Goal: Task Accomplishment & Management: Complete application form

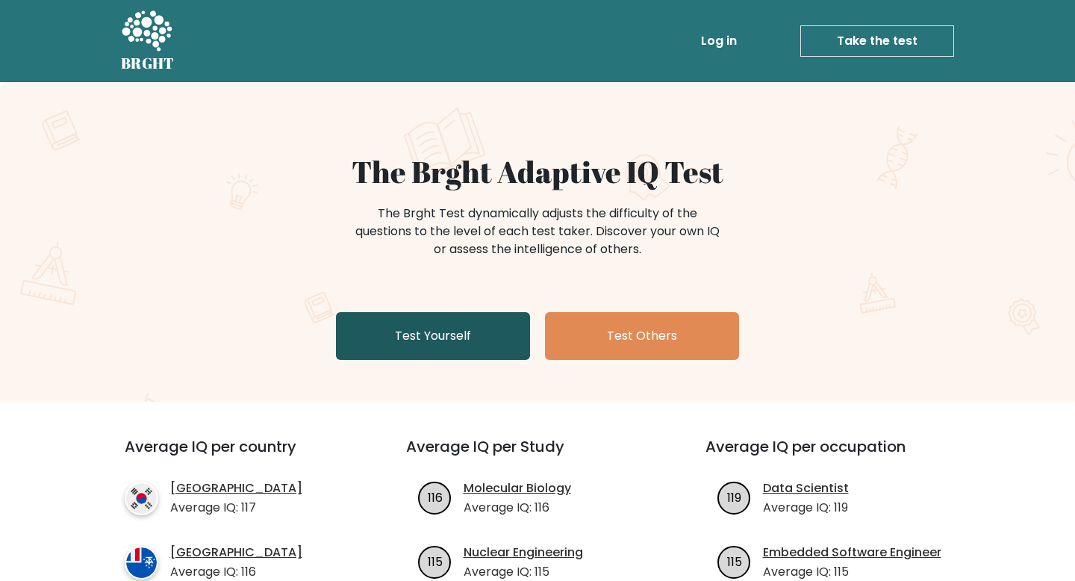
click at [404, 332] on link "Test Yourself" at bounding box center [433, 336] width 194 height 48
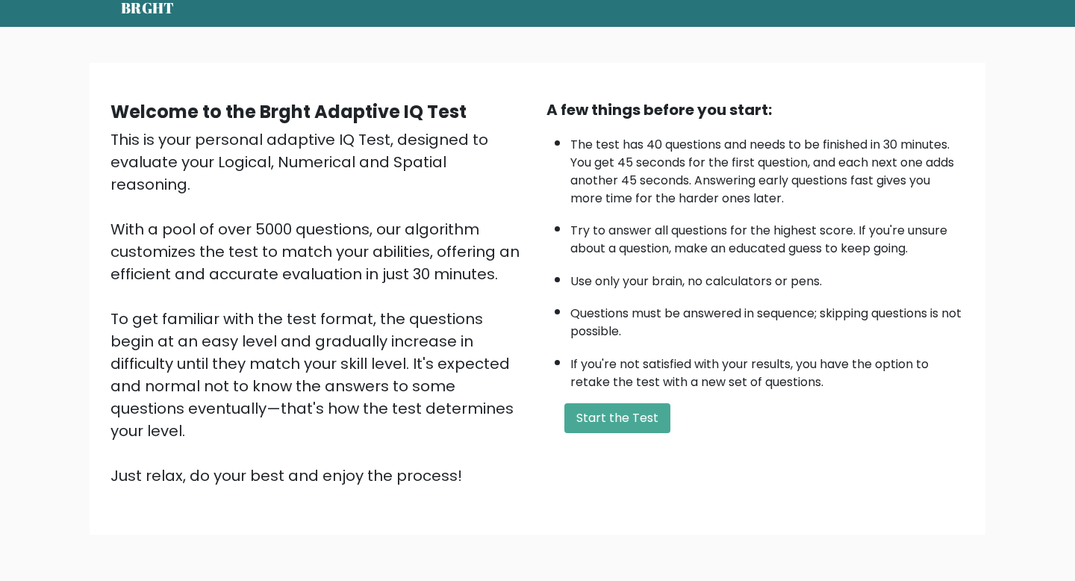
scroll to position [63, 0]
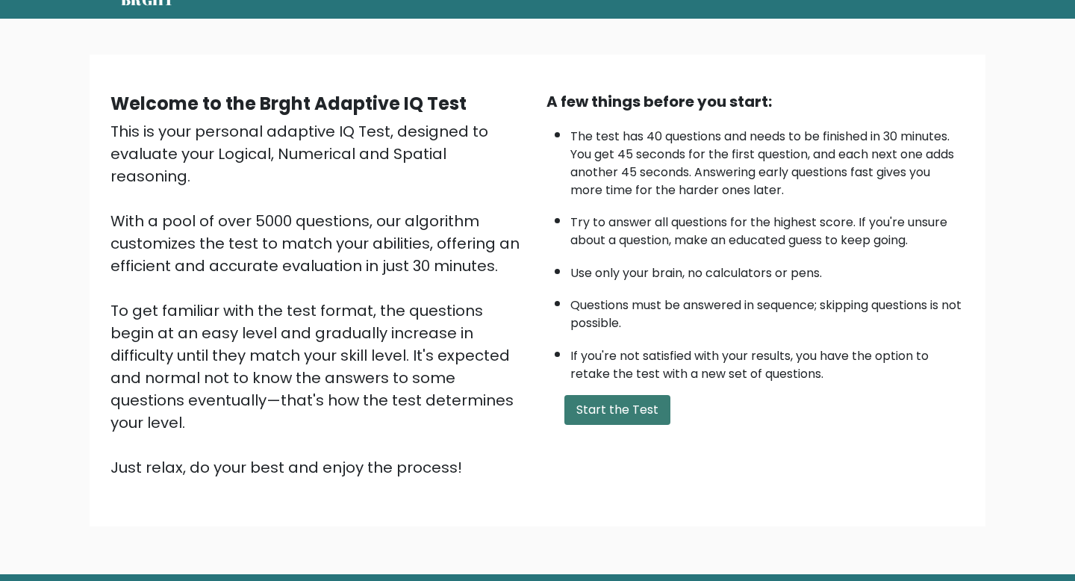
click at [622, 404] on button "Start the Test" at bounding box center [617, 410] width 106 height 30
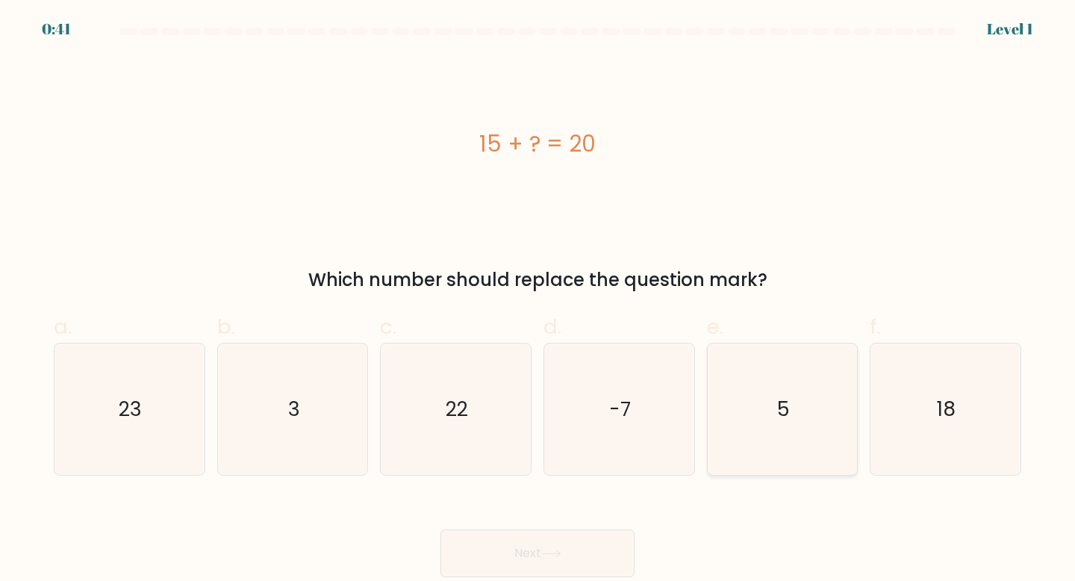
click at [780, 391] on icon "5" at bounding box center [783, 409] width 132 height 132
click at [538, 300] on input "e. 5" at bounding box center [538, 295] width 1 height 10
radio input "true"
click at [552, 543] on button "Next" at bounding box center [538, 553] width 194 height 48
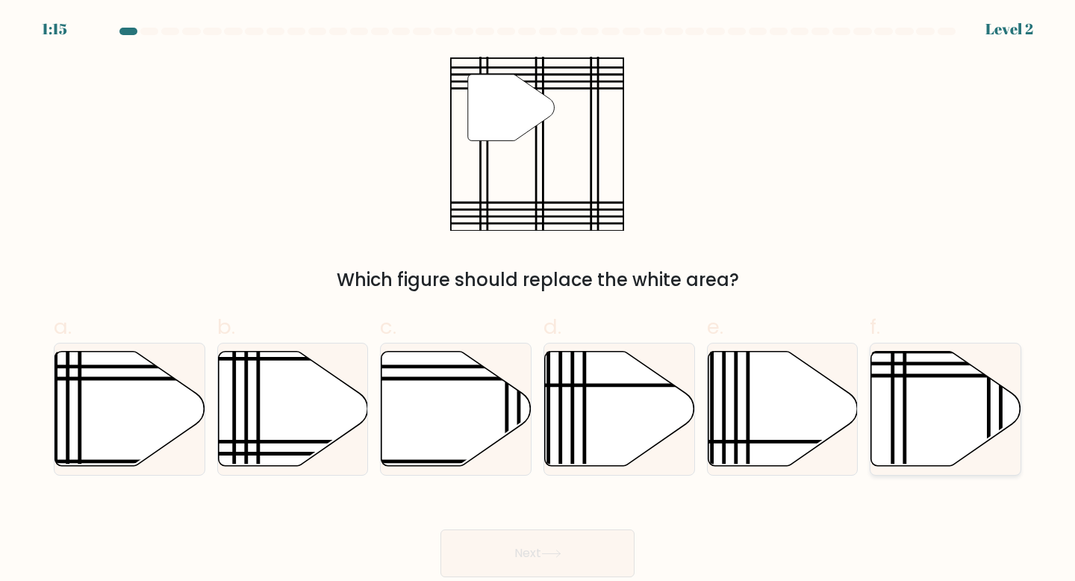
click at [907, 379] on icon at bounding box center [946, 408] width 150 height 115
click at [538, 300] on input "f." at bounding box center [538, 295] width 1 height 10
radio input "true"
click at [600, 521] on div "Next" at bounding box center [538, 536] width 986 height 84
click at [560, 553] on icon at bounding box center [551, 553] width 18 height 7
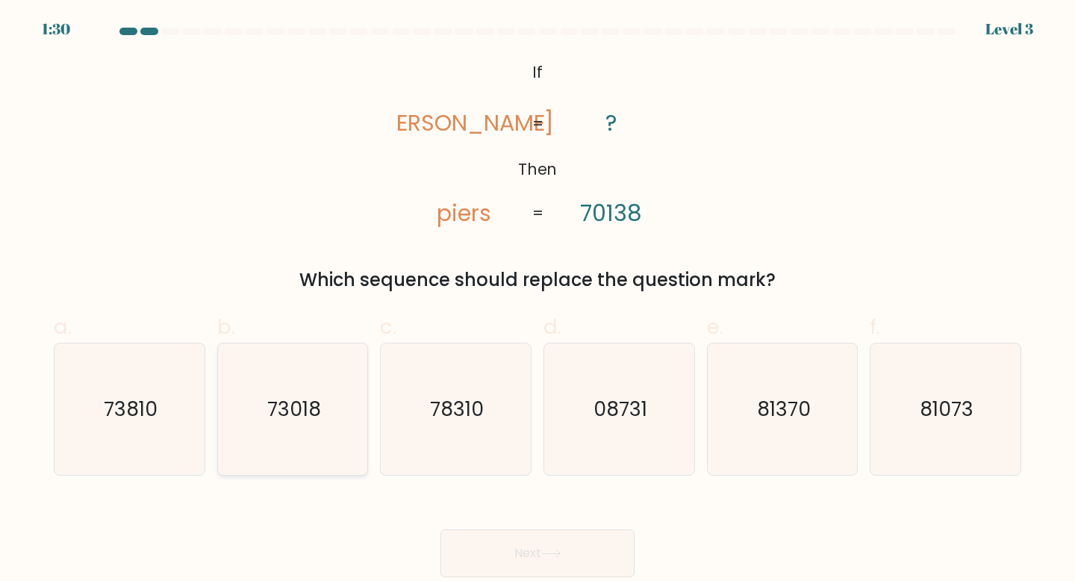
click at [305, 398] on text "73018" at bounding box center [294, 409] width 54 height 28
click at [538, 300] on input "b. 73018" at bounding box center [538, 295] width 1 height 10
radio input "true"
click at [509, 553] on button "Next" at bounding box center [538, 553] width 194 height 48
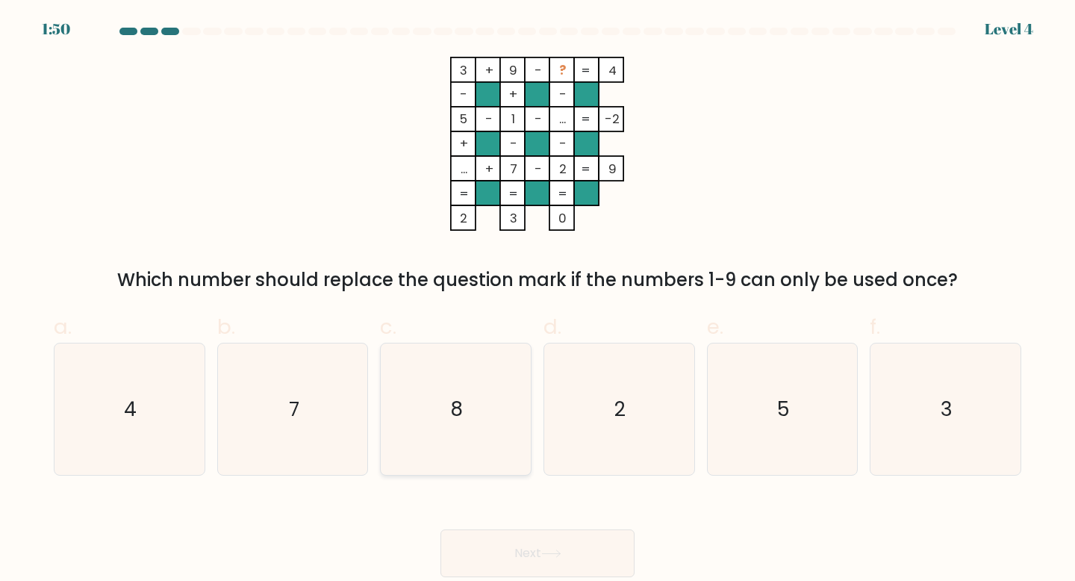
click at [455, 389] on icon "8" at bounding box center [456, 409] width 132 height 132
click at [538, 300] on input "c. 8" at bounding box center [538, 295] width 1 height 10
radio input "true"
click at [539, 558] on button "Next" at bounding box center [538, 553] width 194 height 48
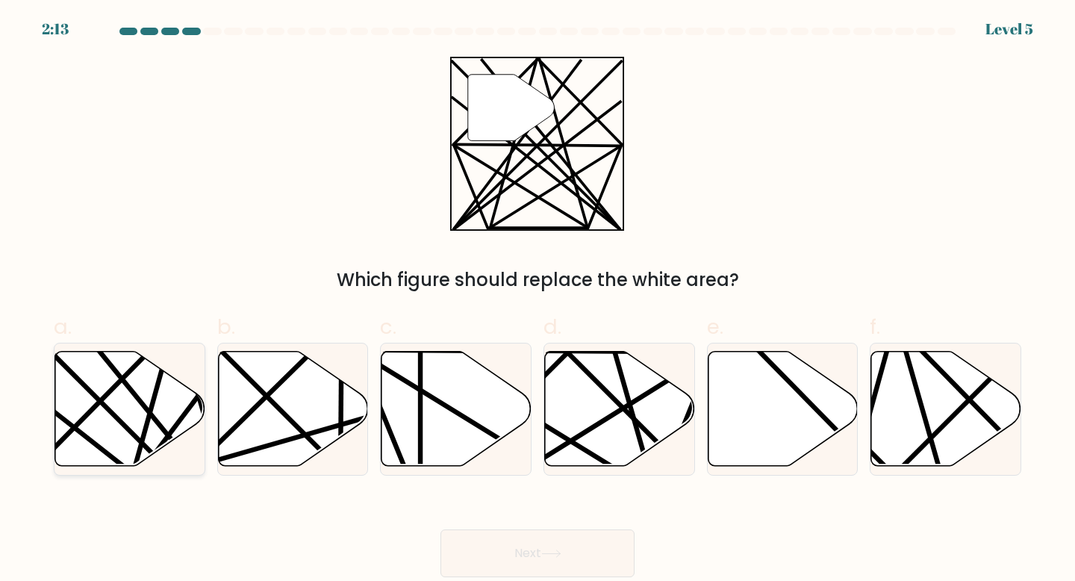
click at [127, 392] on icon at bounding box center [130, 408] width 150 height 115
click at [538, 300] on input "a." at bounding box center [538, 295] width 1 height 10
radio input "true"
click at [565, 543] on button "Next" at bounding box center [538, 553] width 194 height 48
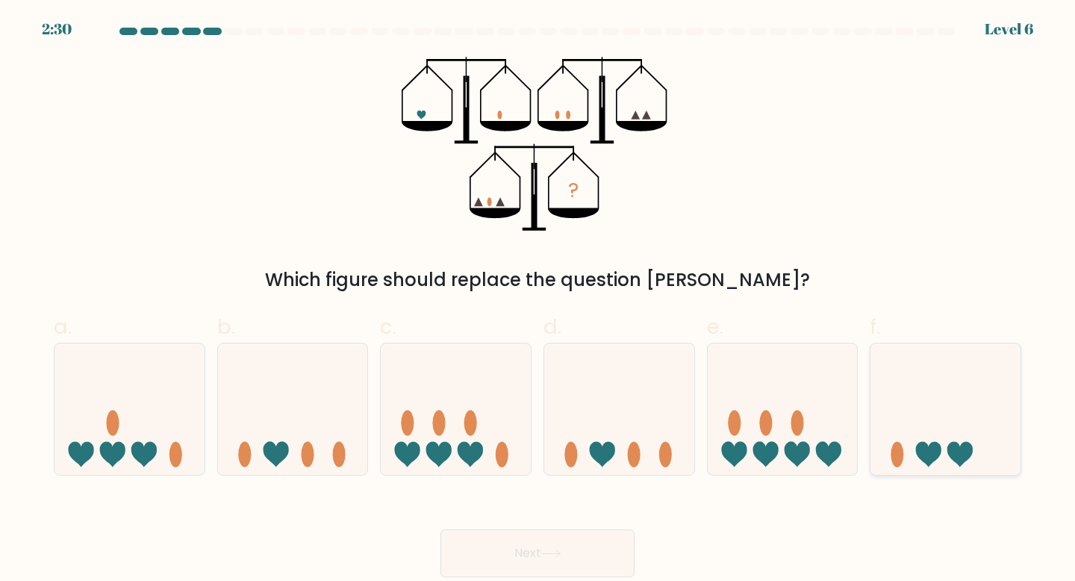
click at [965, 428] on icon at bounding box center [946, 409] width 150 height 124
click at [538, 300] on input "f." at bounding box center [538, 295] width 1 height 10
radio input "true"
click at [545, 544] on button "Next" at bounding box center [538, 553] width 194 height 48
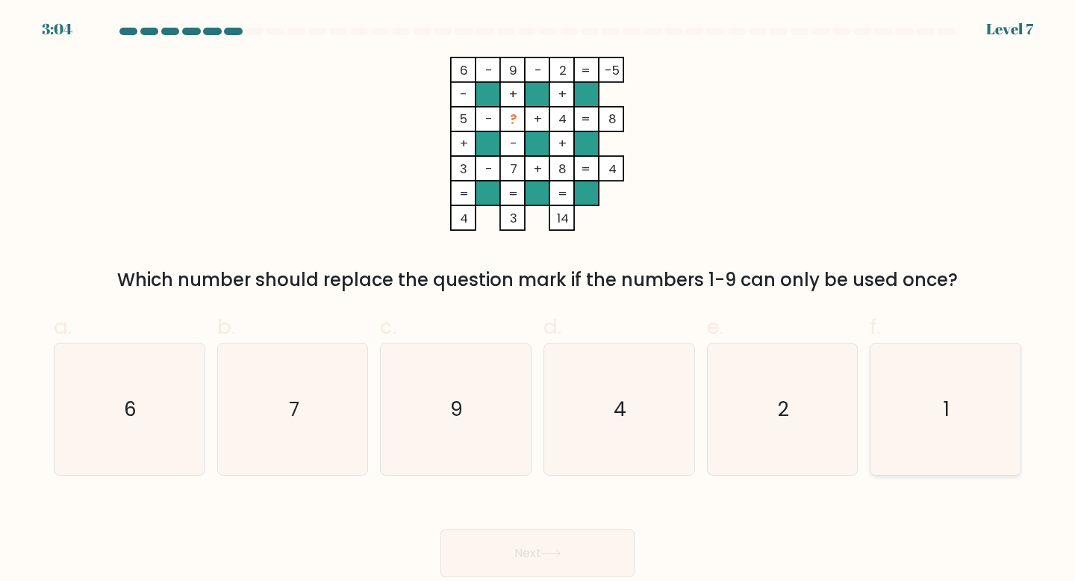
click at [938, 398] on icon "1" at bounding box center [946, 409] width 132 height 132
click at [538, 300] on input "f. 1" at bounding box center [538, 295] width 1 height 10
radio input "true"
click at [538, 576] on button "Next" at bounding box center [538, 553] width 194 height 48
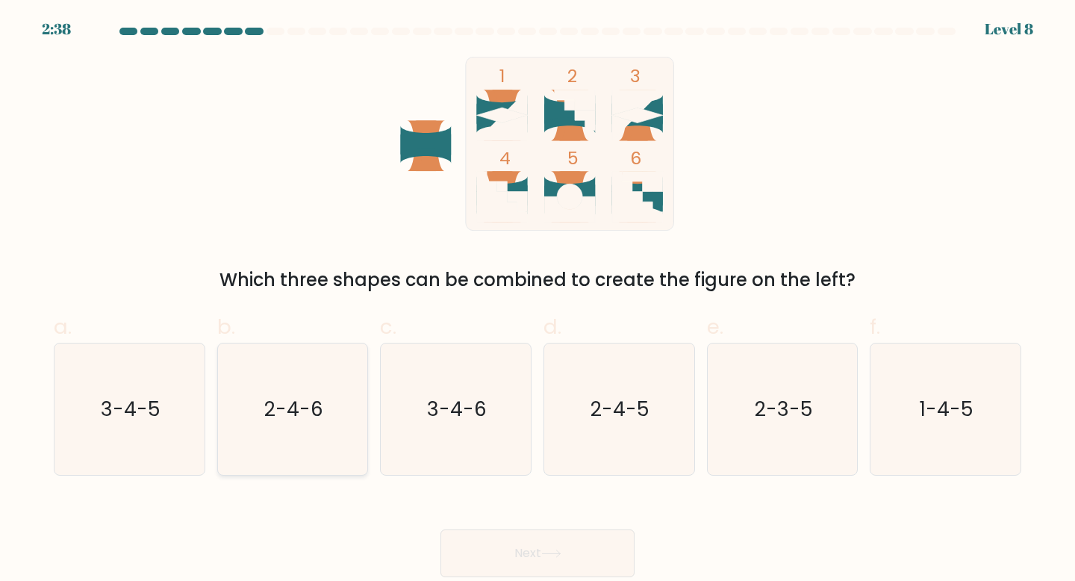
click at [326, 402] on icon "2-4-6" at bounding box center [293, 409] width 132 height 132
click at [538, 300] on input "b. 2-4-6" at bounding box center [538, 295] width 1 height 10
radio input "true"
click at [507, 549] on button "Next" at bounding box center [538, 553] width 194 height 48
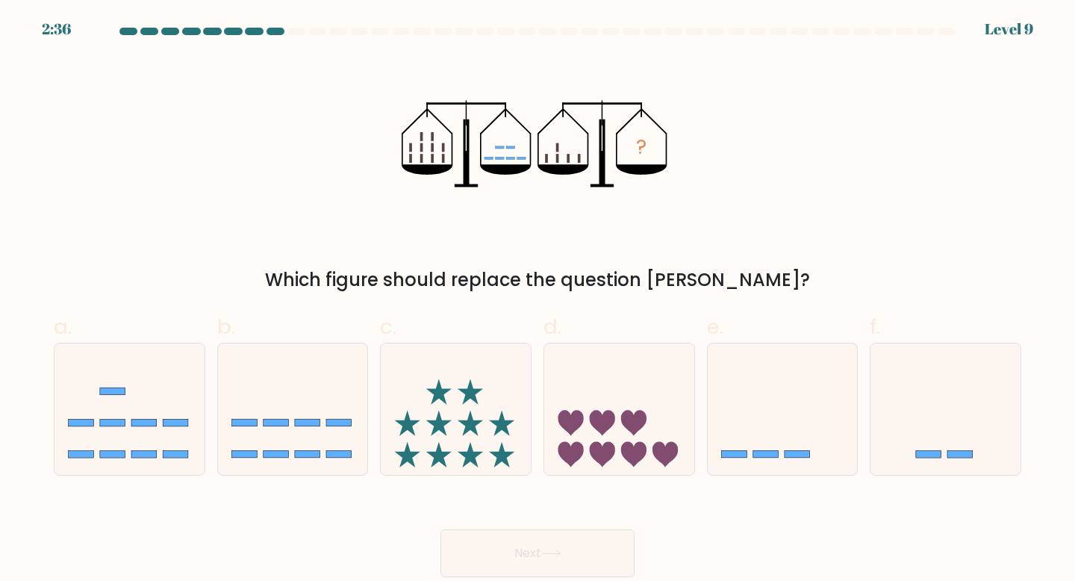
click at [513, 566] on button "Next" at bounding box center [538, 553] width 194 height 48
drag, startPoint x: 513, startPoint y: 567, endPoint x: 611, endPoint y: 308, distance: 276.2
click at [611, 308] on form at bounding box center [537, 303] width 1075 height 550
click at [793, 434] on icon at bounding box center [783, 409] width 150 height 124
click at [538, 300] on input "e." at bounding box center [538, 295] width 1 height 10
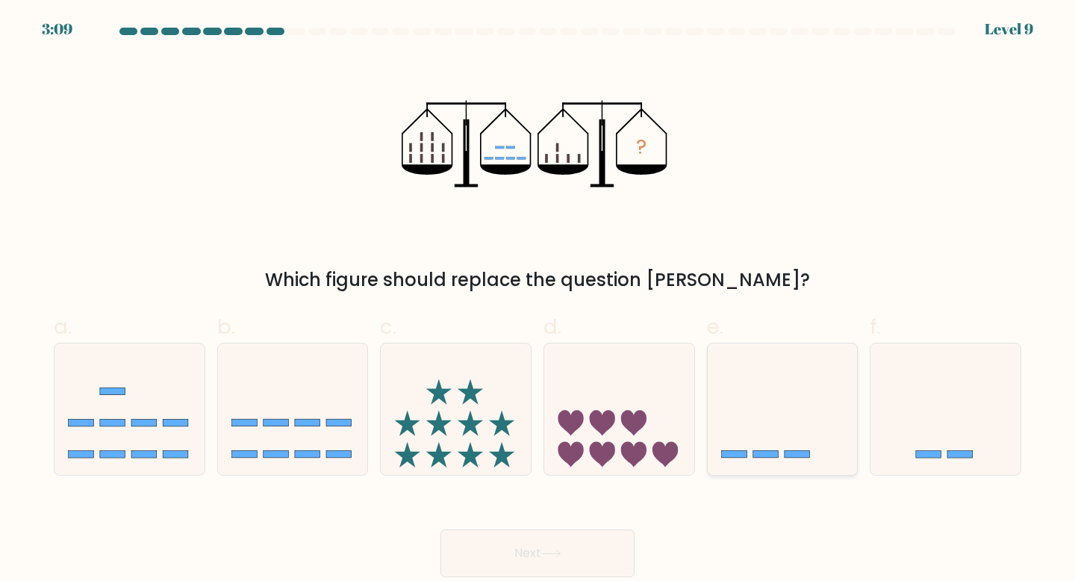
radio input "true"
click at [500, 564] on button "Next" at bounding box center [538, 553] width 194 height 48
click at [544, 556] on button "Next" at bounding box center [538, 553] width 194 height 48
click at [712, 257] on div "? Which figure should replace the question mark?" at bounding box center [538, 175] width 986 height 237
click at [556, 547] on button "Next" at bounding box center [538, 553] width 194 height 48
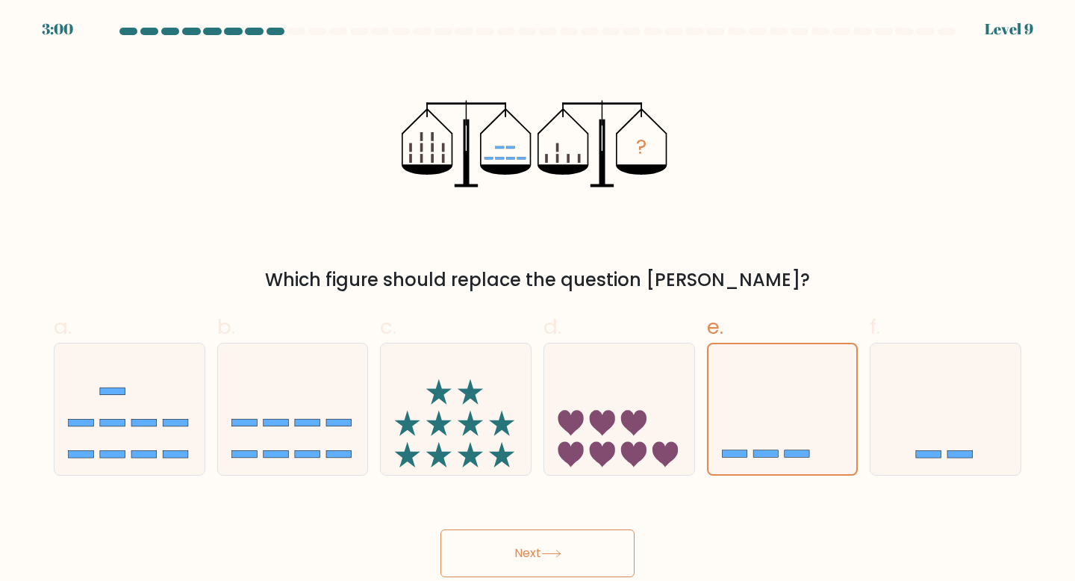
click at [557, 556] on icon at bounding box center [551, 554] width 20 height 8
click at [533, 557] on button "Next" at bounding box center [538, 553] width 194 height 48
click at [694, 517] on div "Next" at bounding box center [538, 536] width 986 height 84
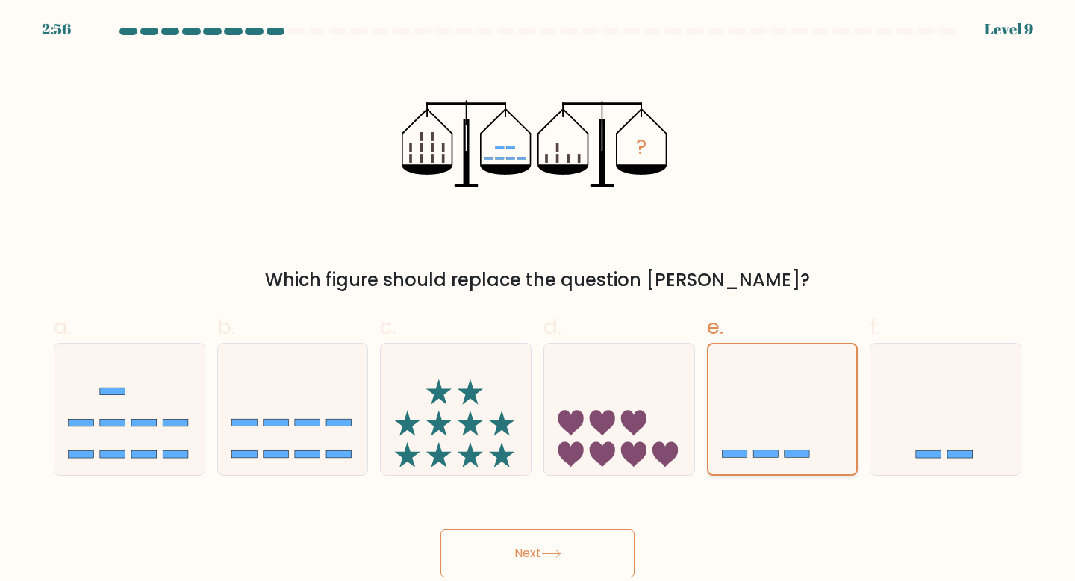
click at [749, 406] on icon at bounding box center [783, 409] width 149 height 123
click at [538, 300] on input "e." at bounding box center [538, 295] width 1 height 10
click at [613, 408] on icon at bounding box center [619, 409] width 150 height 124
click at [538, 300] on input "d." at bounding box center [538, 295] width 1 height 10
radio input "true"
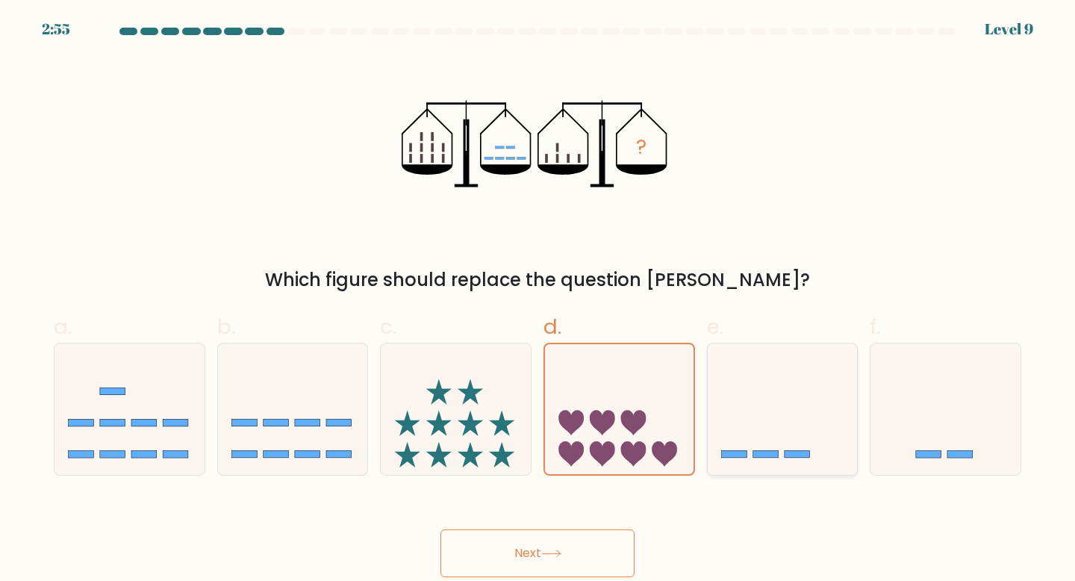
click at [785, 395] on icon at bounding box center [783, 409] width 150 height 124
click at [538, 300] on input "e." at bounding box center [538, 295] width 1 height 10
radio input "true"
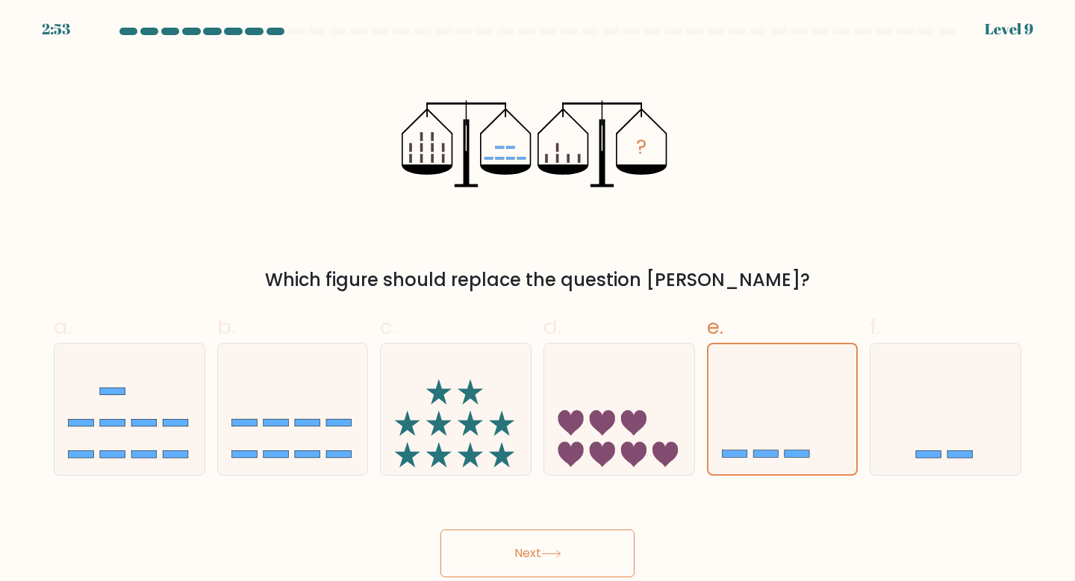
click at [552, 558] on icon at bounding box center [551, 554] width 20 height 8
click at [556, 563] on button "Next" at bounding box center [538, 553] width 194 height 48
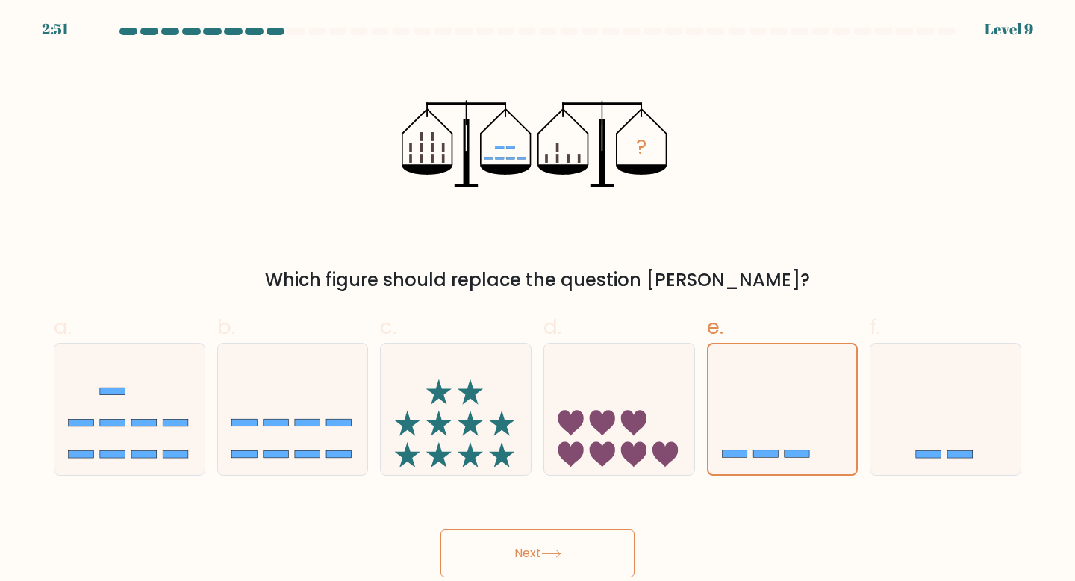
click at [556, 563] on button "Next" at bounding box center [538, 553] width 194 height 48
click at [529, 563] on button "Next" at bounding box center [538, 553] width 194 height 48
click at [547, 547] on button "Next" at bounding box center [538, 553] width 194 height 48
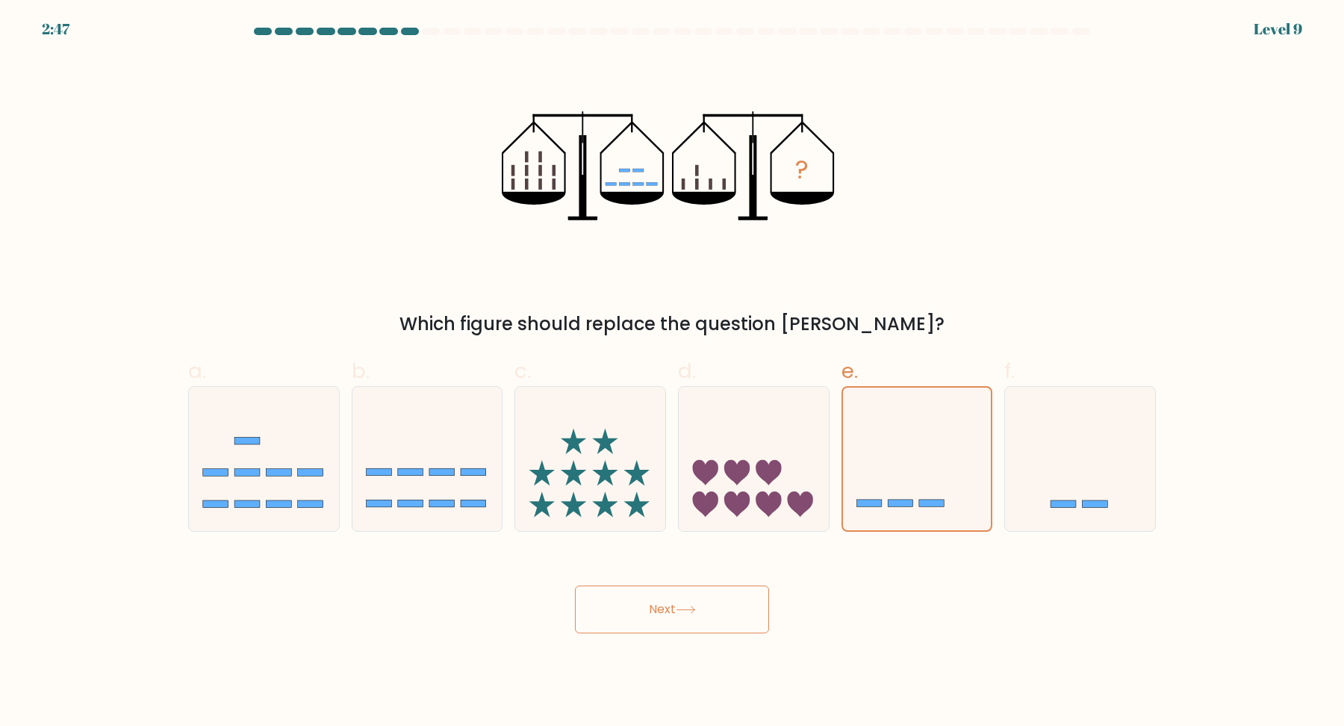
click at [672, 580] on button "Next" at bounding box center [672, 609] width 194 height 48
click at [694, 580] on icon at bounding box center [686, 610] width 20 height 8
click at [694, 580] on icon at bounding box center [685, 609] width 18 height 7
click at [683, 379] on span "d." at bounding box center [687, 370] width 18 height 29
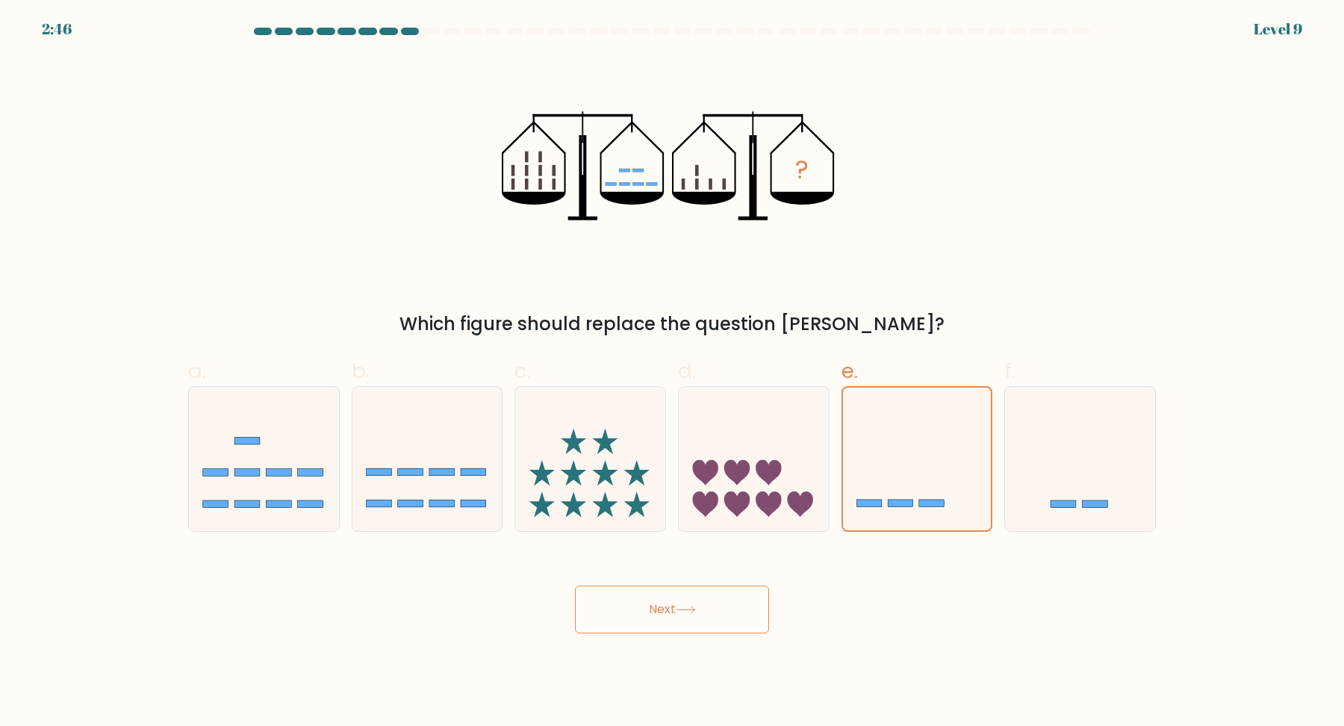
click at [673, 373] on input "d." at bounding box center [672, 368] width 1 height 10
radio input "true"
click at [672, 363] on input "c." at bounding box center [672, 368] width 1 height 10
radio input "true"
click at [672, 363] on input "d." at bounding box center [672, 368] width 1 height 10
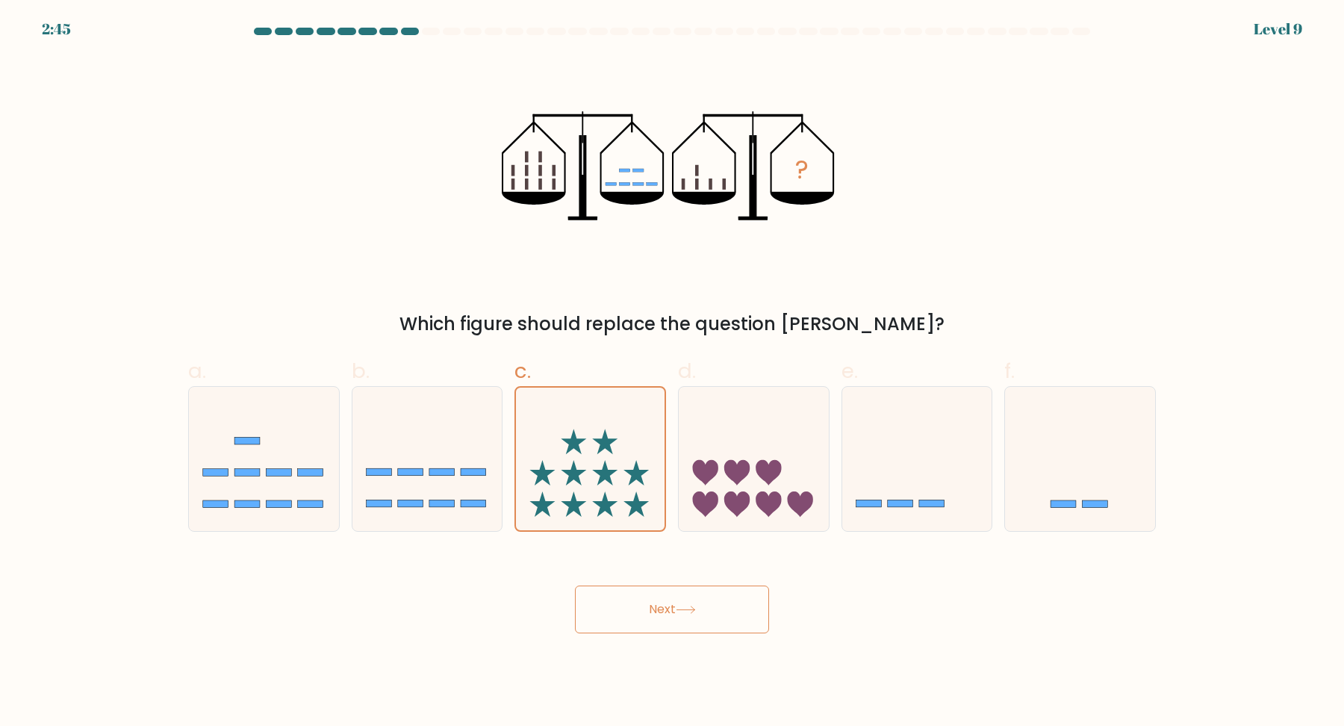
radio input "true"
click at [672, 363] on input "e." at bounding box center [672, 368] width 1 height 10
radio input "true"
click at [575, 580] on button "Next" at bounding box center [672, 609] width 194 height 48
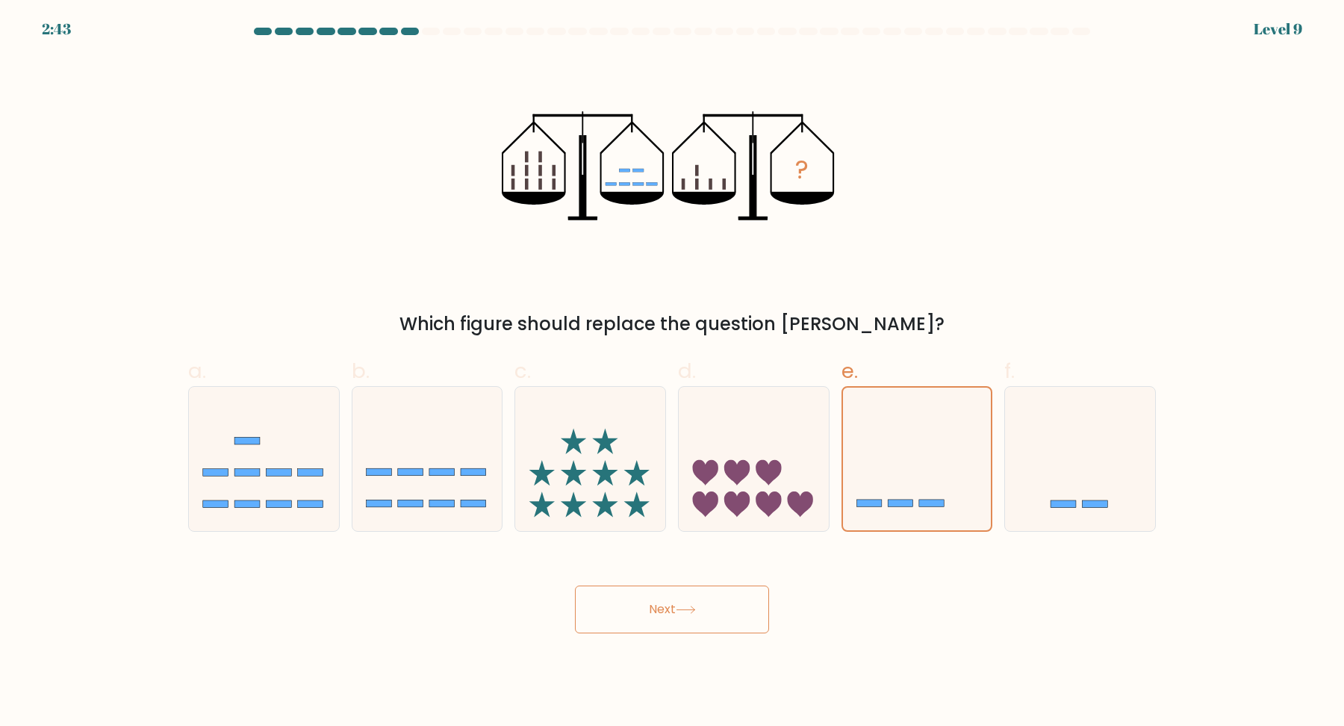
click at [575, 580] on button "Next" at bounding box center [672, 609] width 194 height 48
click at [654, 580] on button "Next" at bounding box center [672, 609] width 194 height 48
click at [653, 580] on button "Next" at bounding box center [672, 609] width 194 height 48
click at [759, 488] on icon at bounding box center [754, 458] width 150 height 124
click at [673, 373] on input "d." at bounding box center [672, 368] width 1 height 10
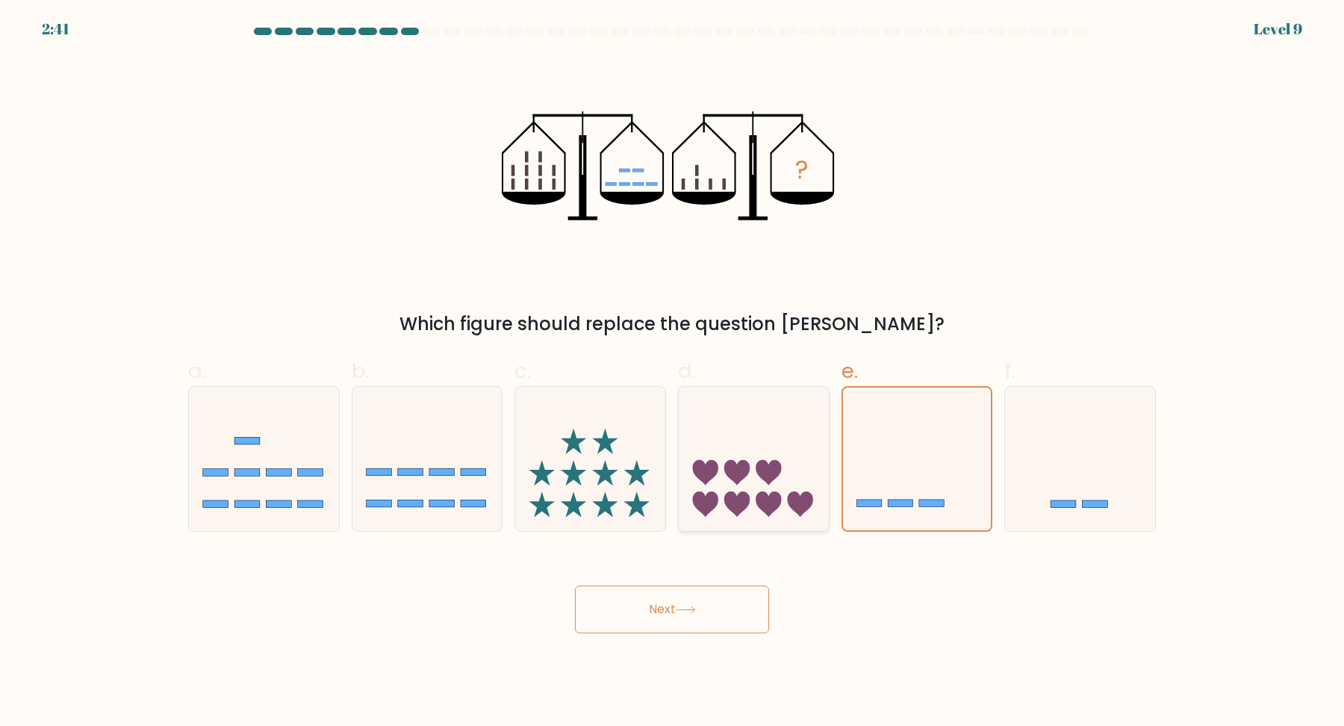
radio input "true"
click at [684, 580] on icon at bounding box center [686, 610] width 20 height 8
click at [860, 467] on icon at bounding box center [917, 458] width 150 height 124
click at [673, 373] on input "e." at bounding box center [672, 368] width 1 height 10
radio input "true"
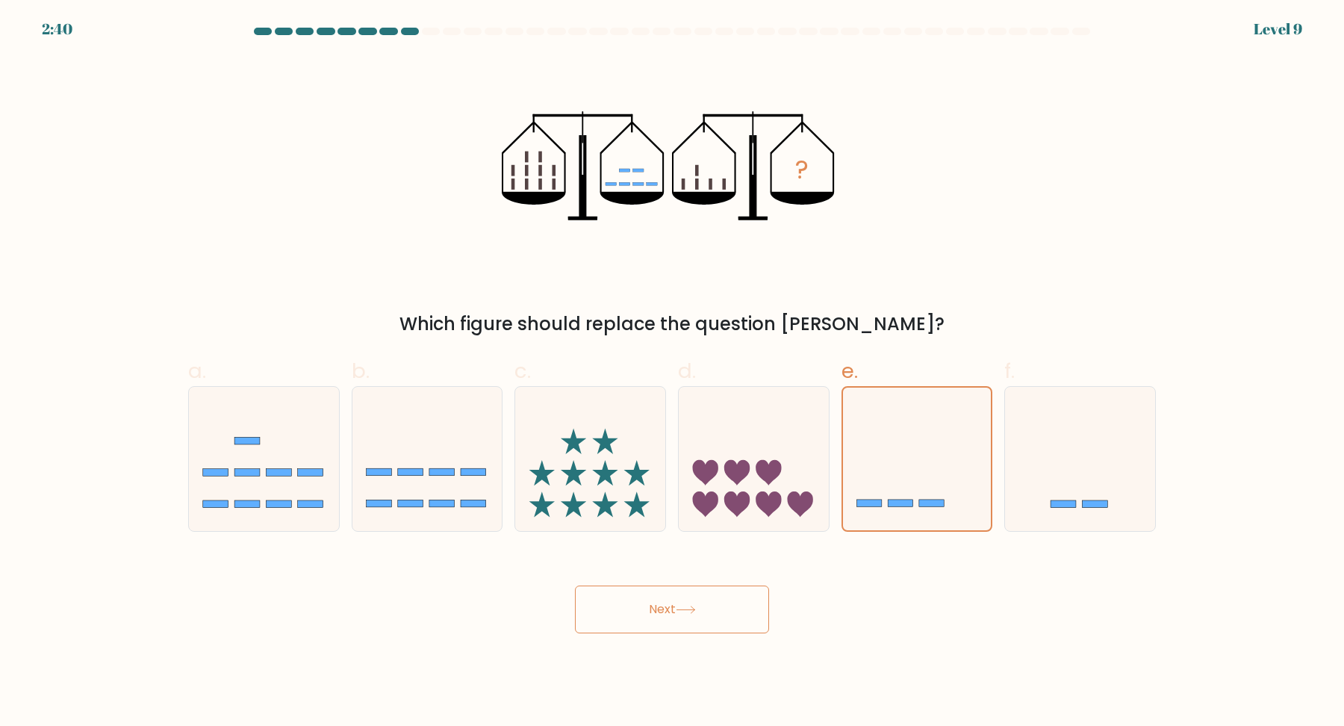
click at [749, 580] on button "Next" at bounding box center [672, 609] width 194 height 48
click at [721, 580] on button "Next" at bounding box center [672, 609] width 194 height 48
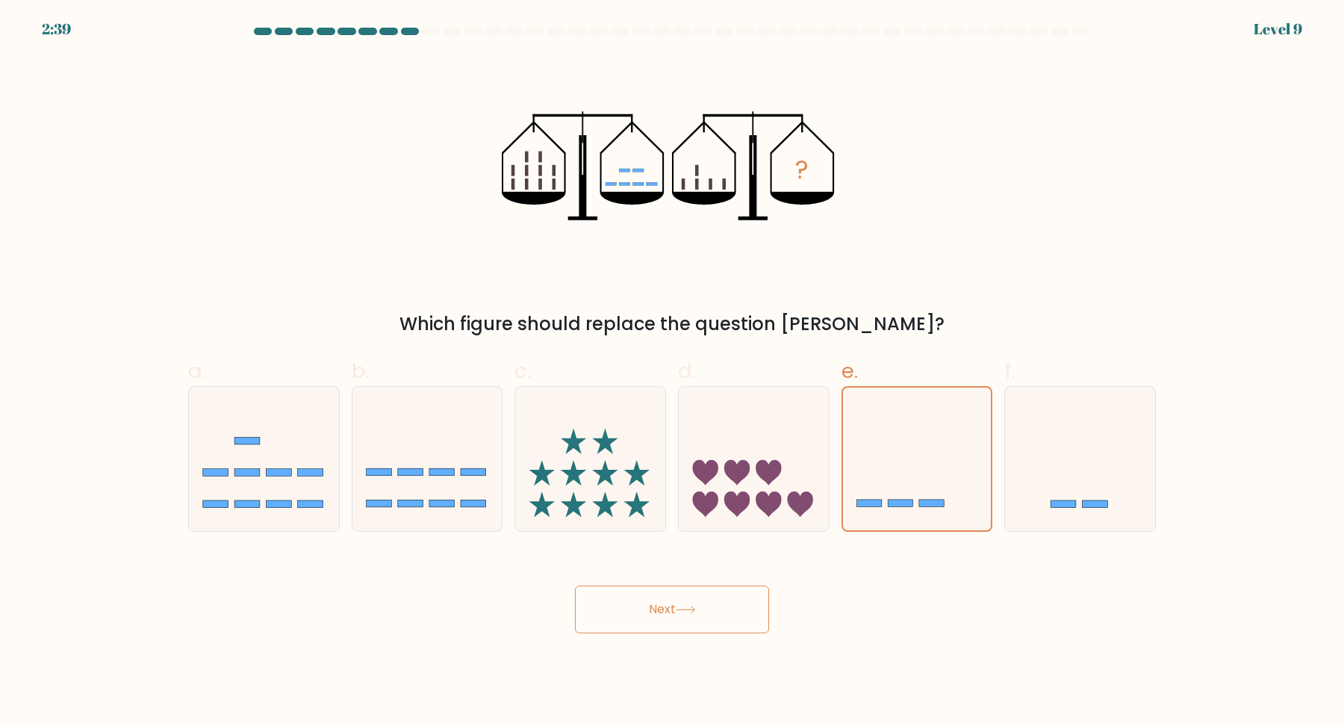
click at [721, 580] on button "Next" at bounding box center [672, 609] width 194 height 48
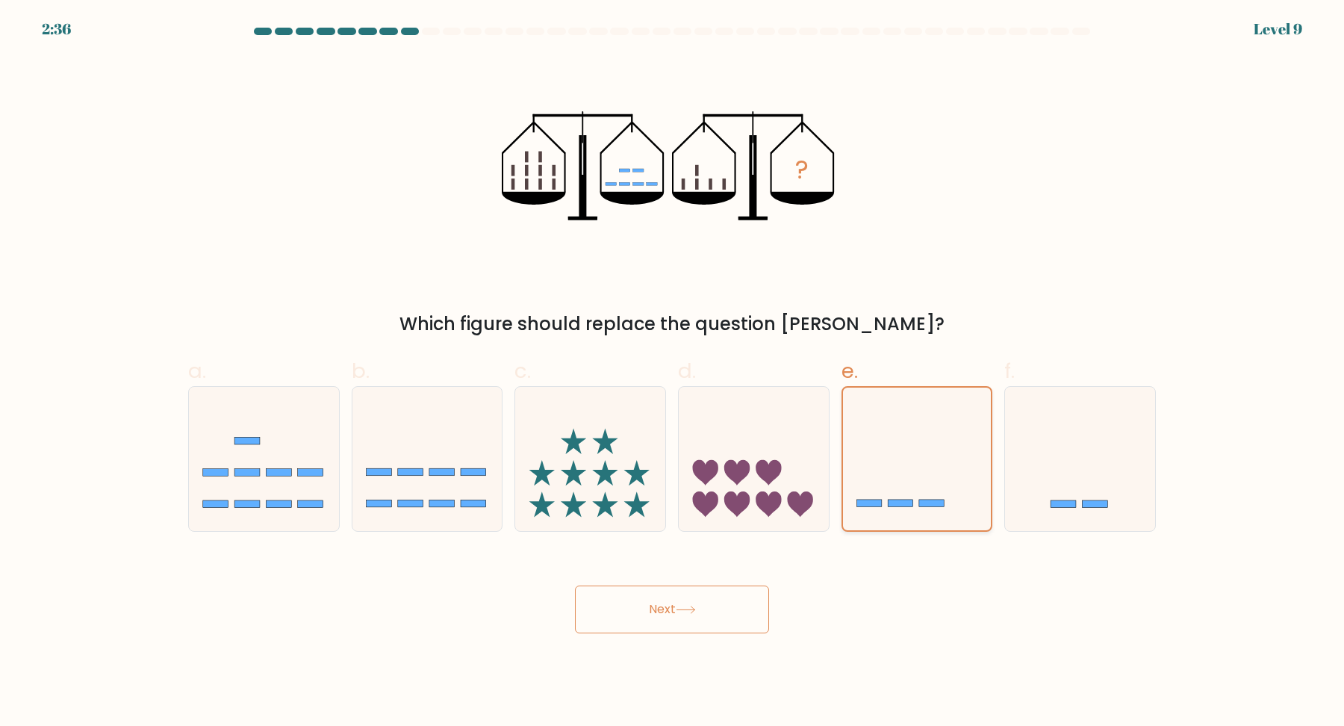
click at [904, 408] on icon at bounding box center [917, 458] width 149 height 123
click at [673, 373] on input "e." at bounding box center [672, 368] width 1 height 10
drag, startPoint x: 904, startPoint y: 408, endPoint x: 868, endPoint y: 482, distance: 81.5
click at [909, 414] on icon at bounding box center [917, 458] width 149 height 123
click at [673, 373] on input "e." at bounding box center [672, 368] width 1 height 10
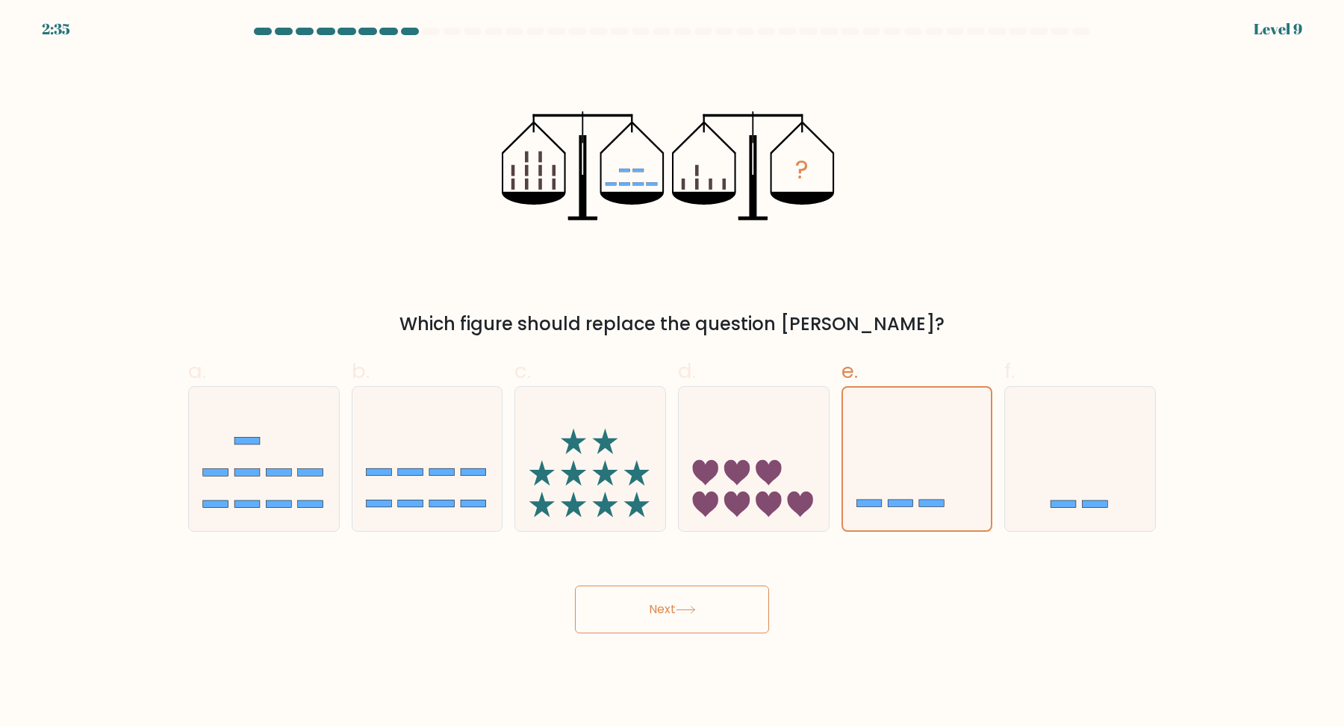
click at [679, 580] on button "Next" at bounding box center [672, 609] width 194 height 48
click at [678, 580] on button "Next" at bounding box center [672, 609] width 194 height 48
click at [1074, 287] on form at bounding box center [672, 331] width 1344 height 606
click at [638, 580] on button "Next" at bounding box center [672, 609] width 194 height 48
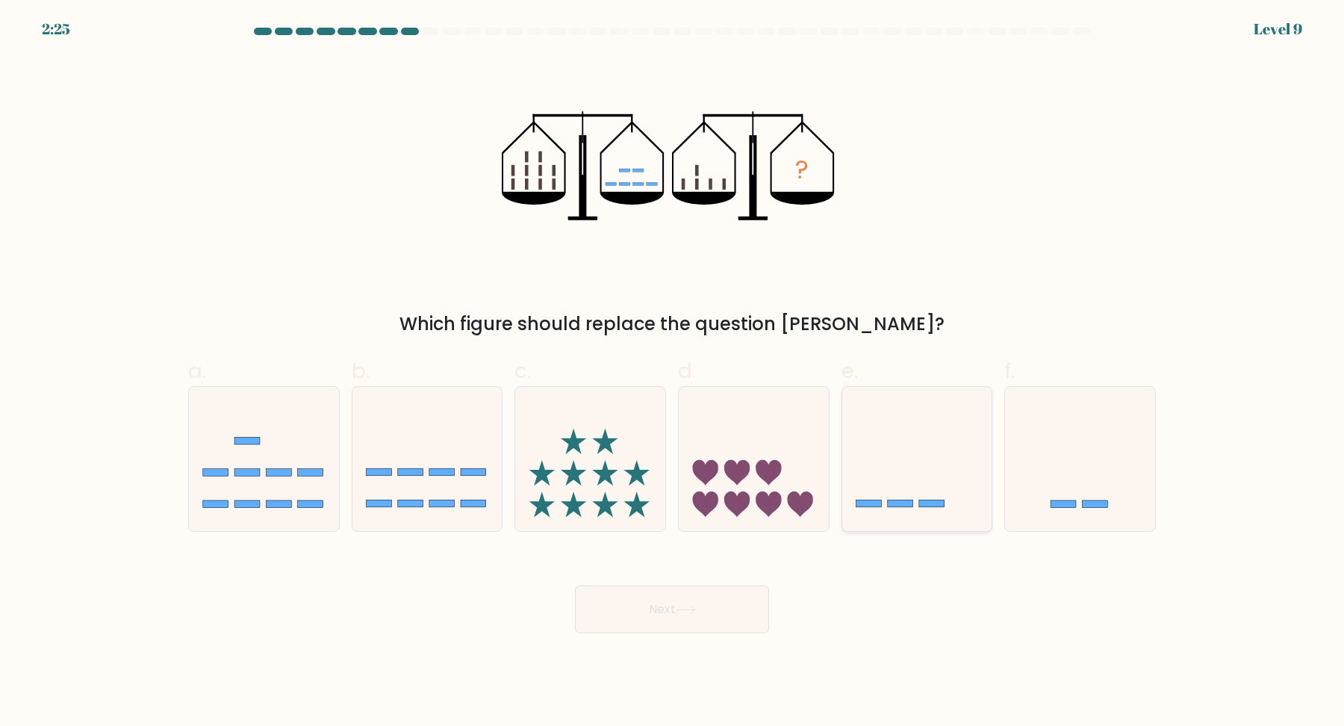
click at [932, 441] on icon at bounding box center [917, 458] width 150 height 124
click at [673, 373] on input "e." at bounding box center [672, 368] width 1 height 10
radio input "true"
click at [700, 603] on button "Next" at bounding box center [672, 609] width 194 height 48
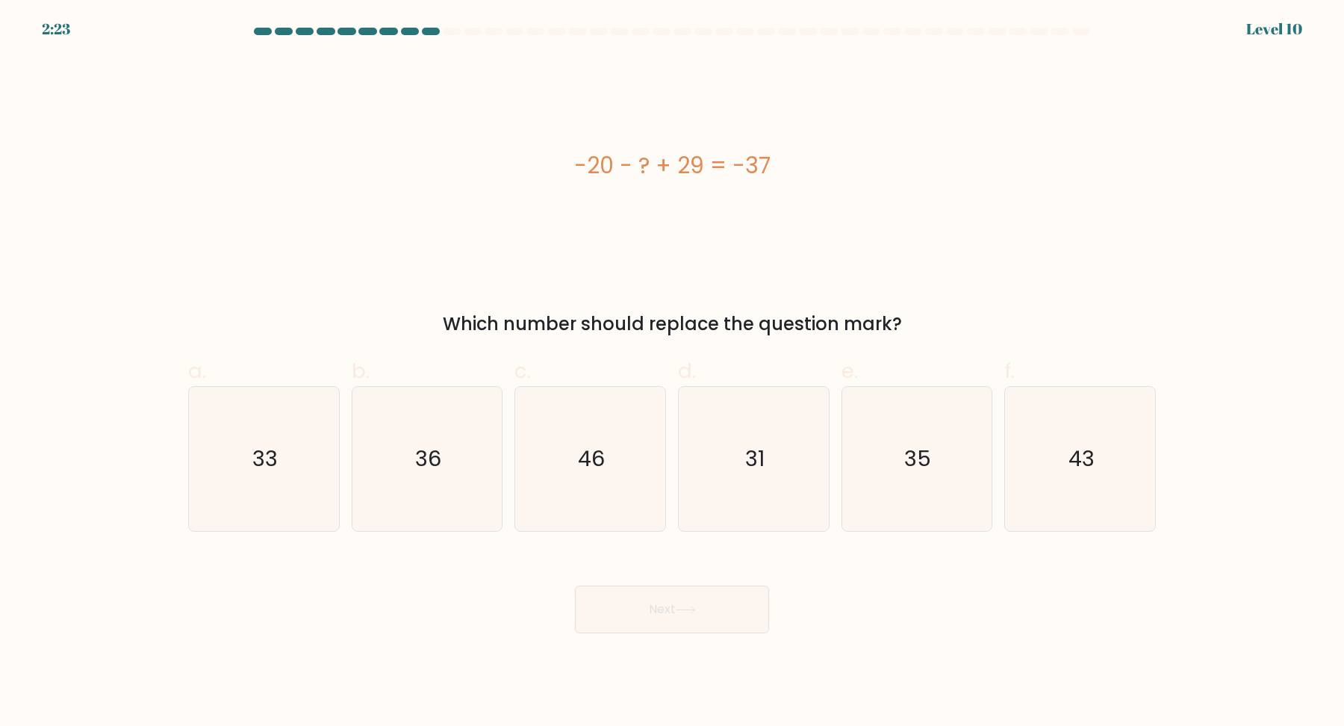
click at [699, 603] on button "Next" at bounding box center [672, 609] width 194 height 48
click at [603, 458] on text "46" at bounding box center [592, 459] width 27 height 30
click at [672, 373] on input "c. 46" at bounding box center [672, 368] width 1 height 10
radio input "true"
click at [671, 587] on button "Next" at bounding box center [672, 609] width 194 height 48
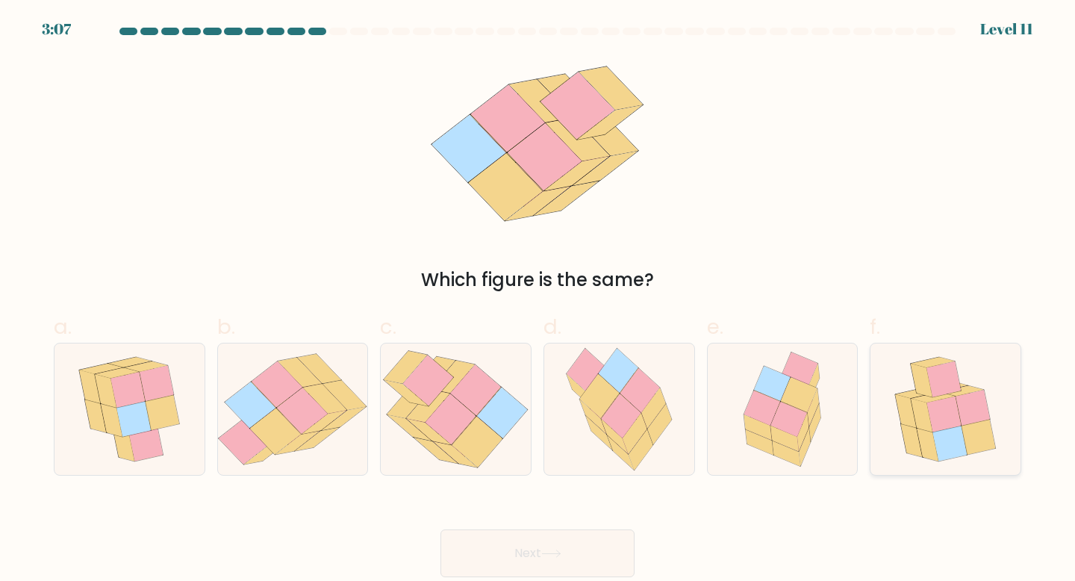
click at [951, 373] on icon at bounding box center [944, 379] width 34 height 36
click at [538, 300] on input "f." at bounding box center [538, 295] width 1 height 10
radio input "true"
click at [543, 553] on button "Next" at bounding box center [538, 553] width 194 height 48
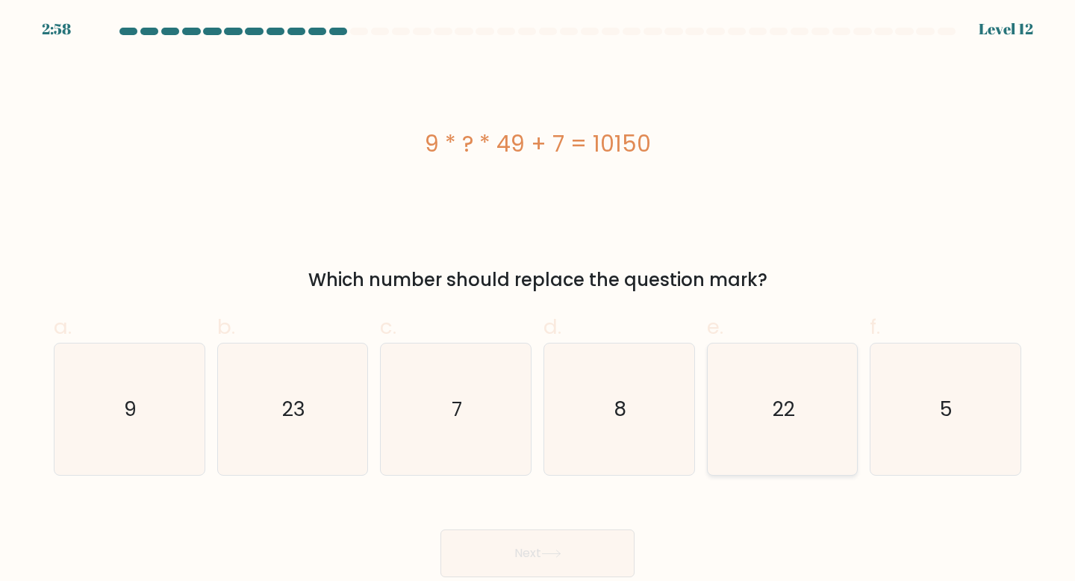
click at [750, 379] on icon "22" at bounding box center [783, 409] width 132 height 132
click at [538, 300] on input "e. 22" at bounding box center [538, 295] width 1 height 10
radio input "true"
click at [513, 556] on button "Next" at bounding box center [538, 553] width 194 height 48
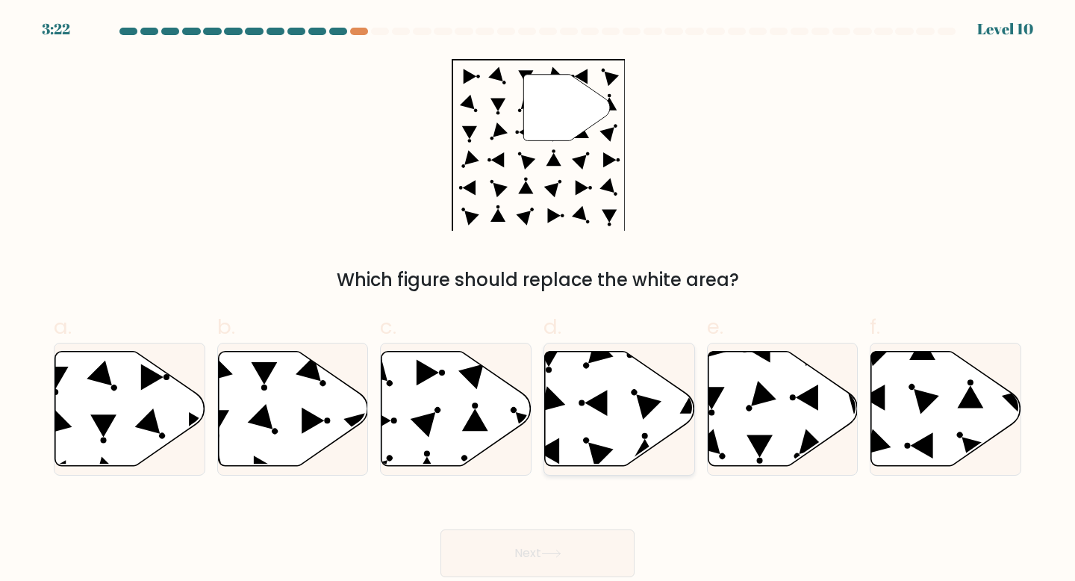
click at [586, 401] on icon at bounding box center [620, 408] width 150 height 115
click at [538, 300] on input "d." at bounding box center [538, 295] width 1 height 10
radio input "true"
click at [554, 553] on icon at bounding box center [551, 554] width 20 height 8
click at [523, 544] on button "Next" at bounding box center [538, 553] width 194 height 48
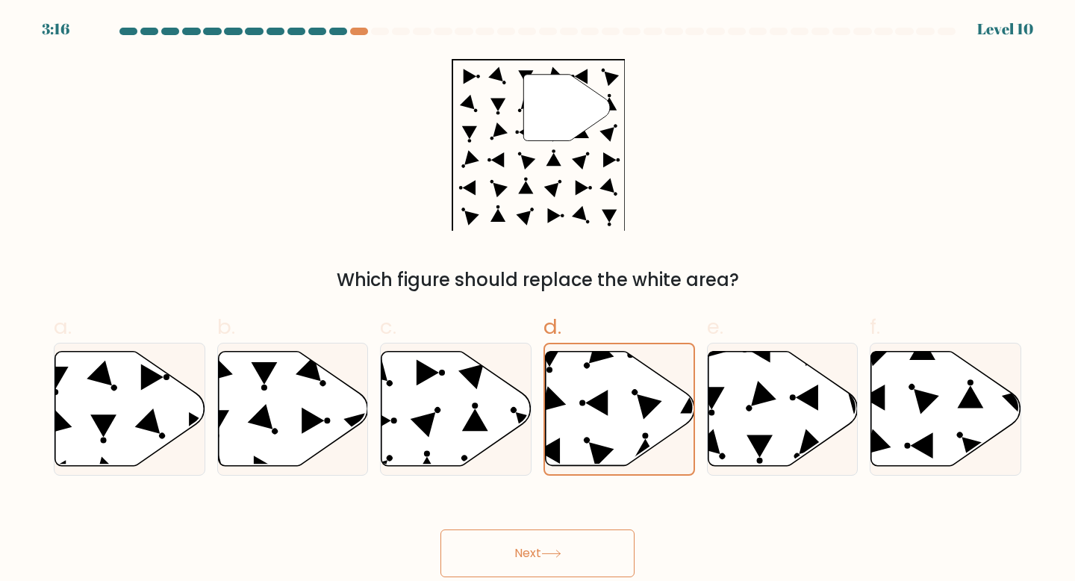
click at [570, 548] on button "Next" at bounding box center [538, 553] width 194 height 48
click at [501, 536] on button "Next" at bounding box center [538, 553] width 194 height 48
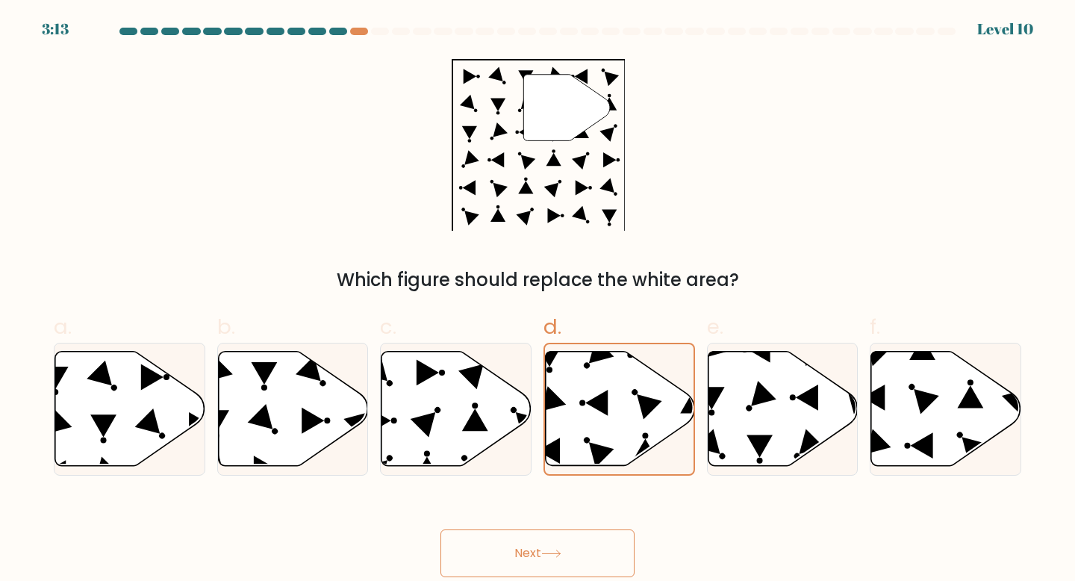
click at [501, 536] on button "Next" at bounding box center [538, 553] width 194 height 48
click at [528, 553] on button "Next" at bounding box center [538, 553] width 194 height 48
